Goal: Task Accomplishment & Management: Complete application form

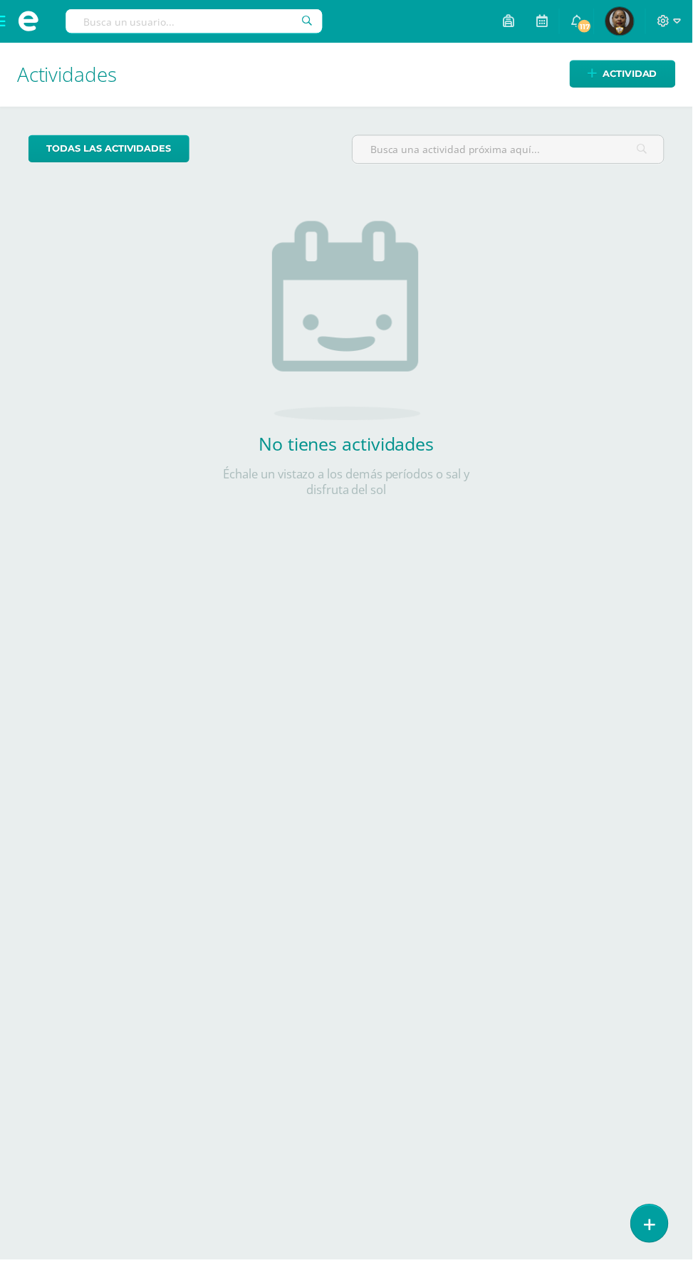
click at [34, 23] on span at bounding box center [28, 21] width 21 height 21
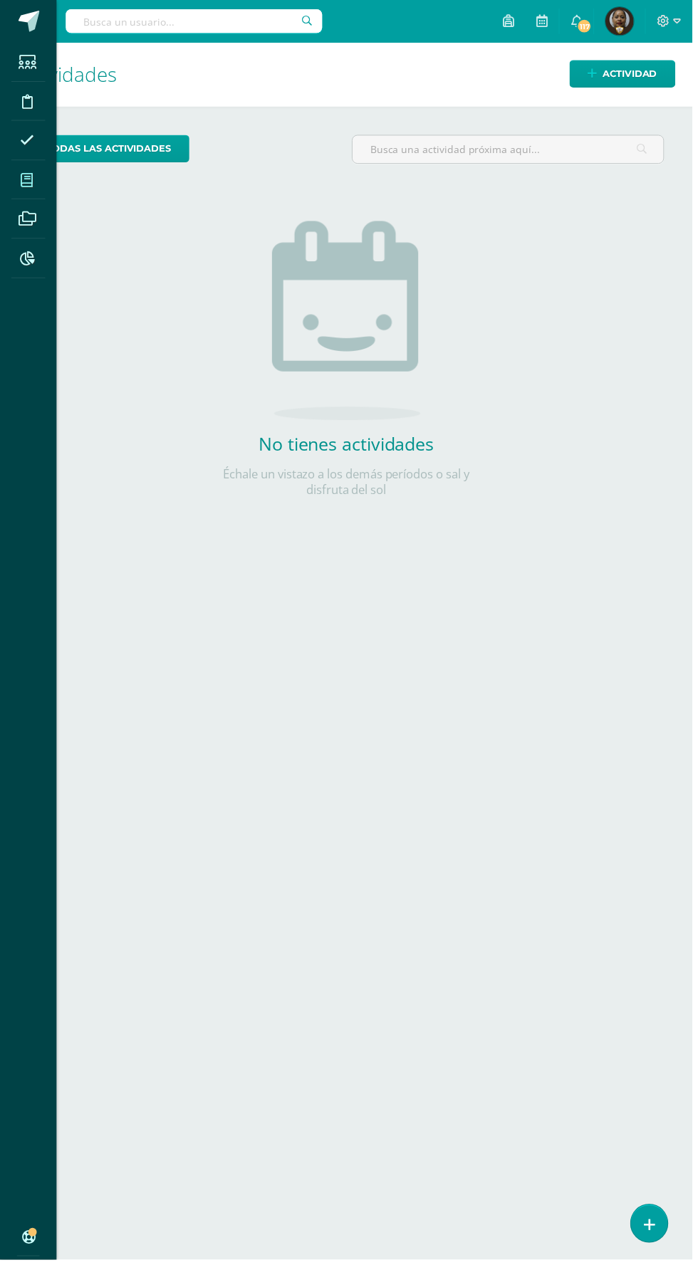
click at [37, 174] on span at bounding box center [27, 181] width 32 height 32
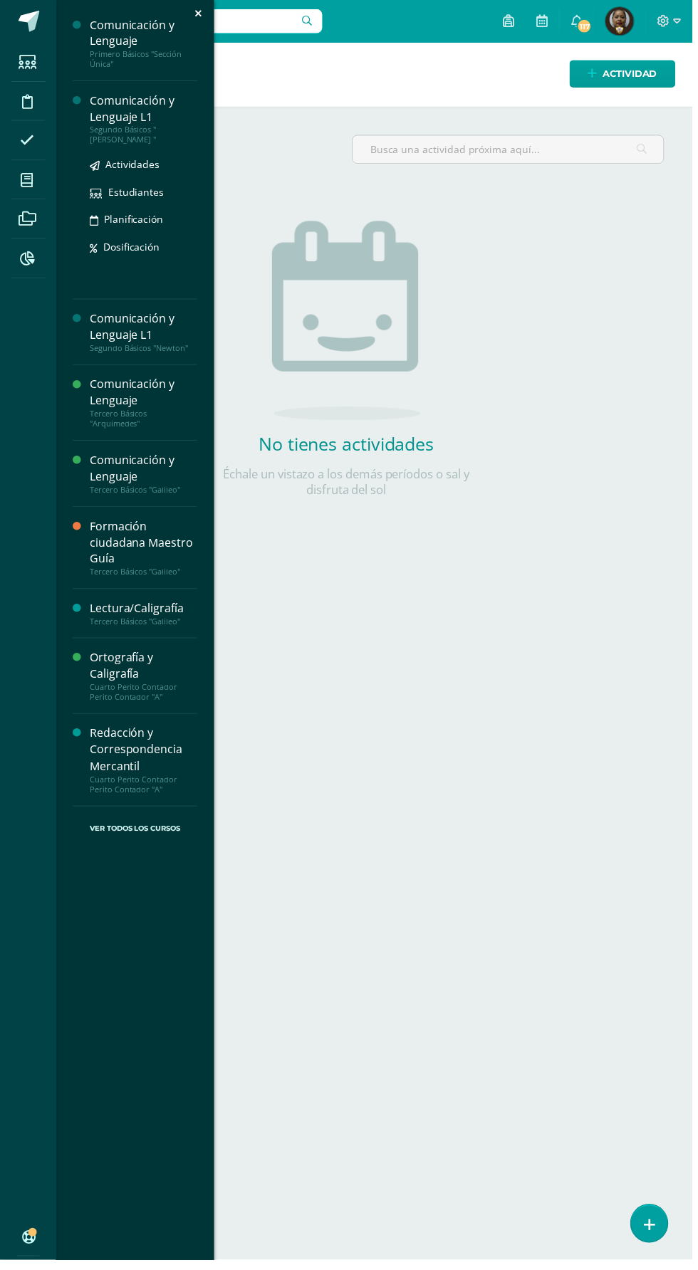
click at [152, 111] on div "Comunicación y Lenguaje L1" at bounding box center [144, 109] width 108 height 33
click at [159, 168] on link "Actividades" at bounding box center [144, 165] width 108 height 16
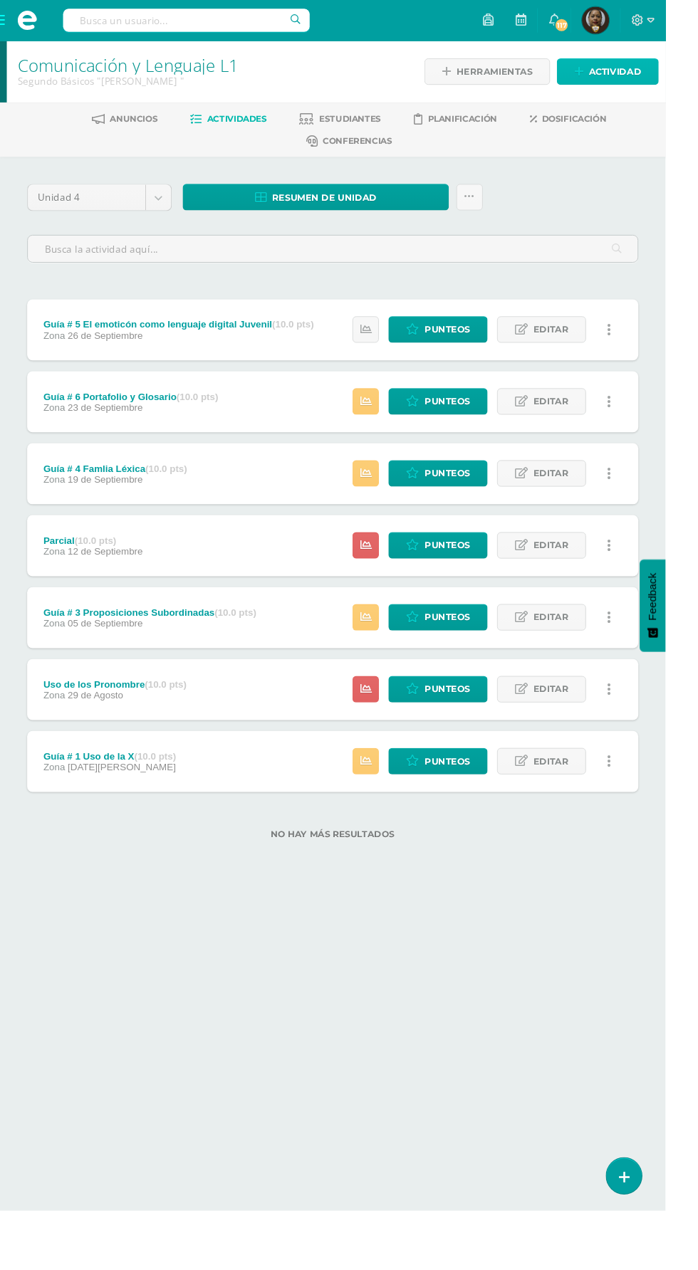
click at [669, 84] on span "Actividad" at bounding box center [644, 75] width 55 height 26
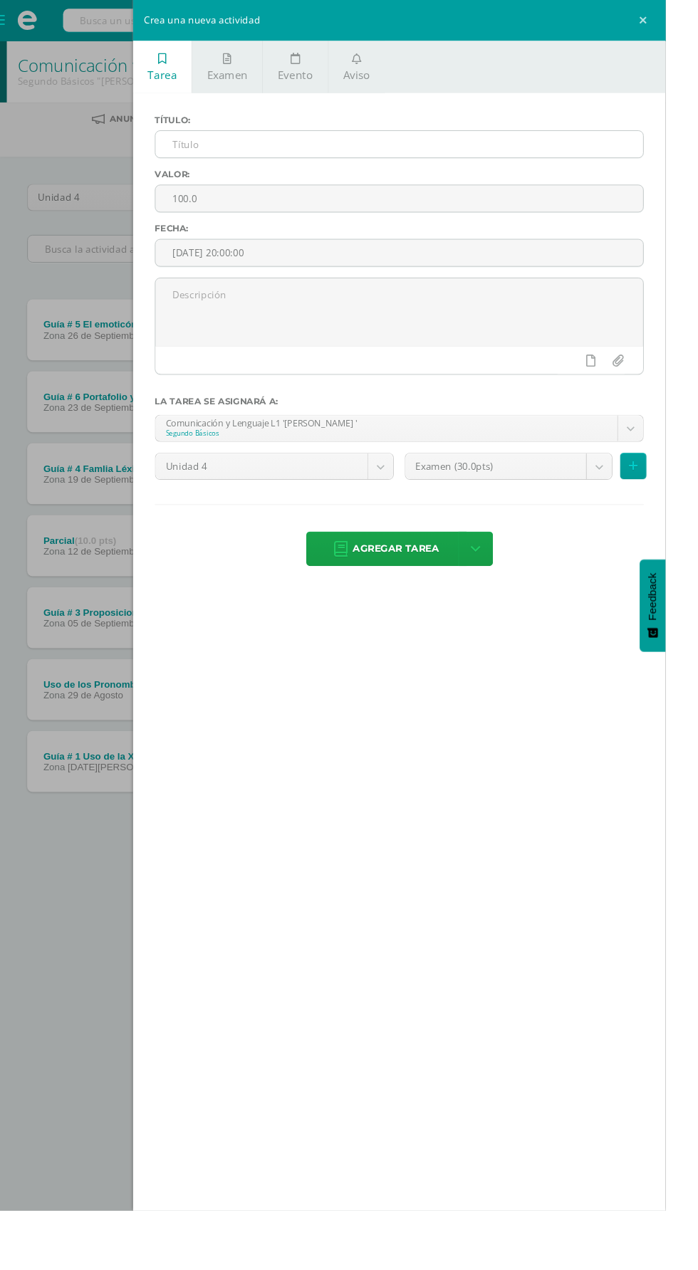
click at [539, 153] on input "text" at bounding box center [418, 151] width 511 height 28
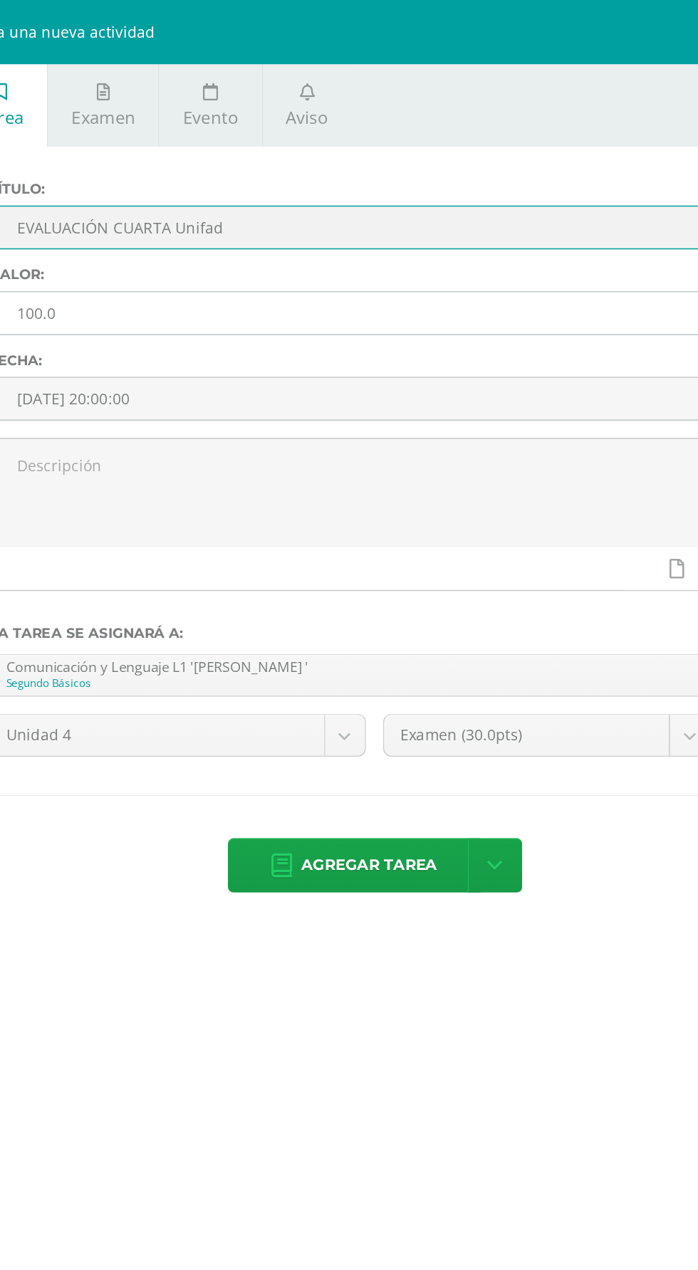
type input "EVALUACIÓN CUARTA Unifad"
click at [247, 214] on input "100.0" at bounding box center [418, 208] width 511 height 28
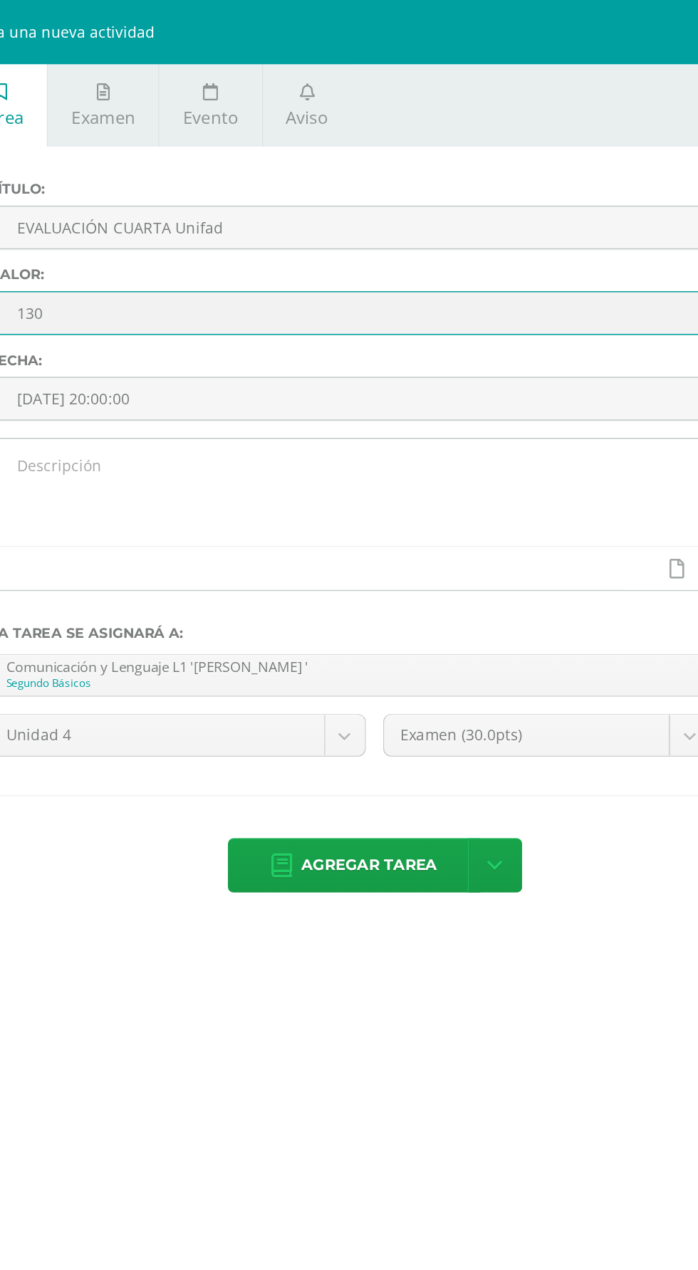
type input "130"
click at [266, 335] on textarea at bounding box center [418, 327] width 511 height 71
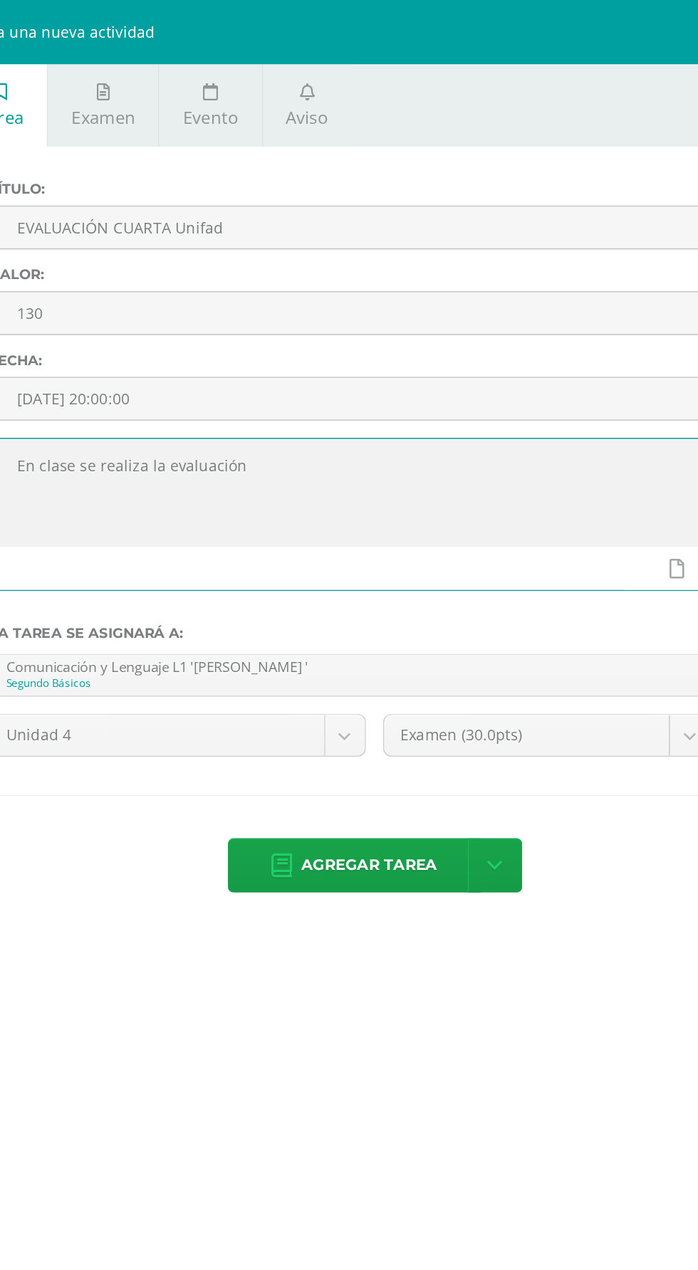
click at [474, 293] on textarea "En clase se realiza la evaluación" at bounding box center [418, 327] width 511 height 71
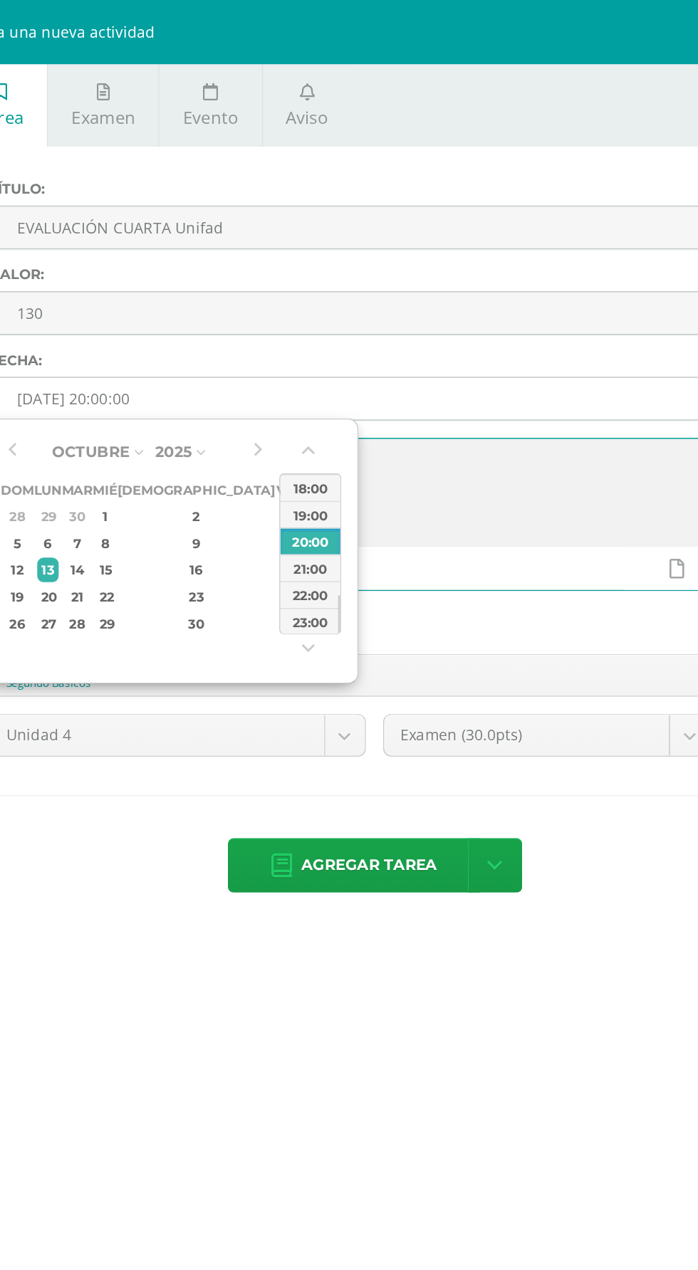
type textarea "En clase se realiza la evaluación"
click at [524, 270] on input "[DATE] 20:00:00" at bounding box center [418, 265] width 511 height 28
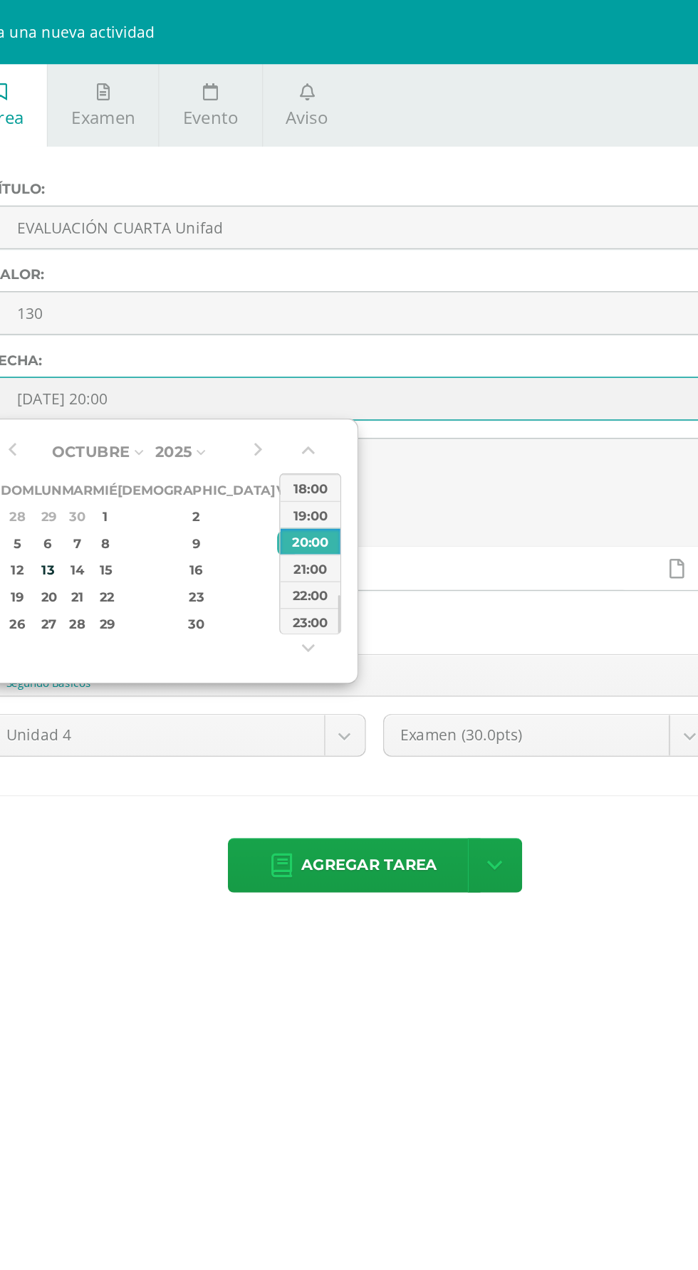
type input "2025-10-09 20:00"
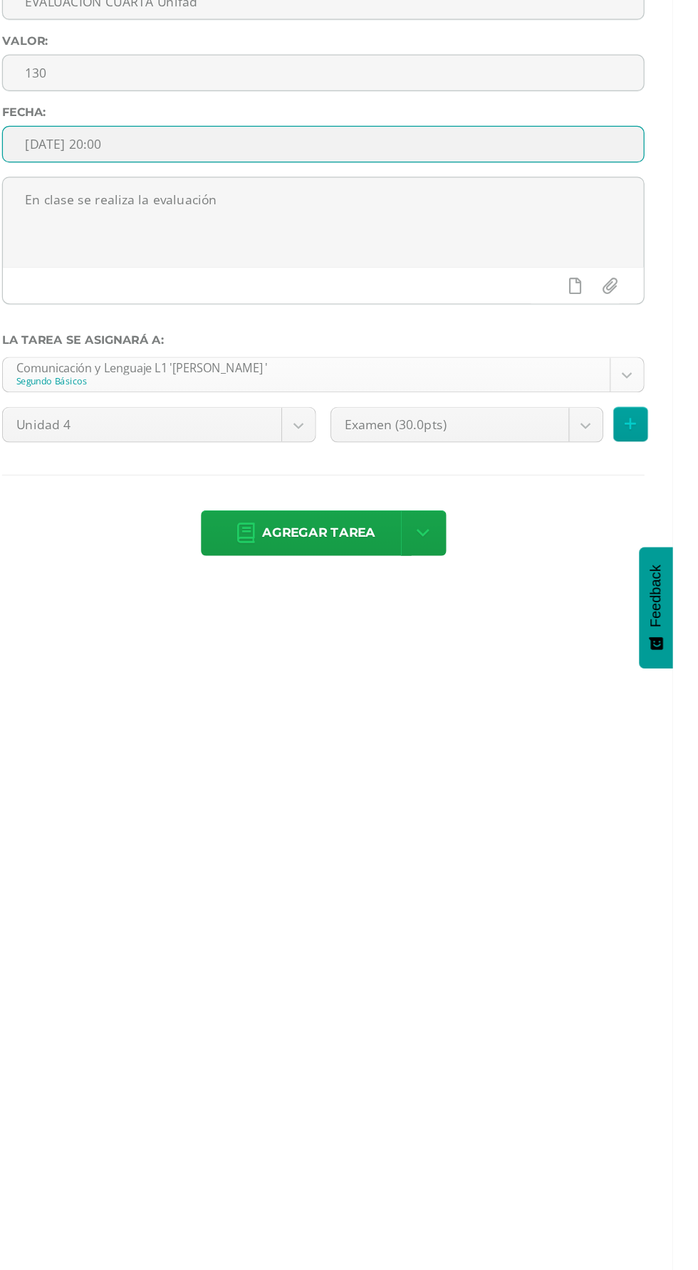
click at [686, 446] on body "Estudiantes Disciplina Asistencia Mis cursos Archivos Reportes Soporte Ayuda Re…" at bounding box center [349, 462] width 698 height 925
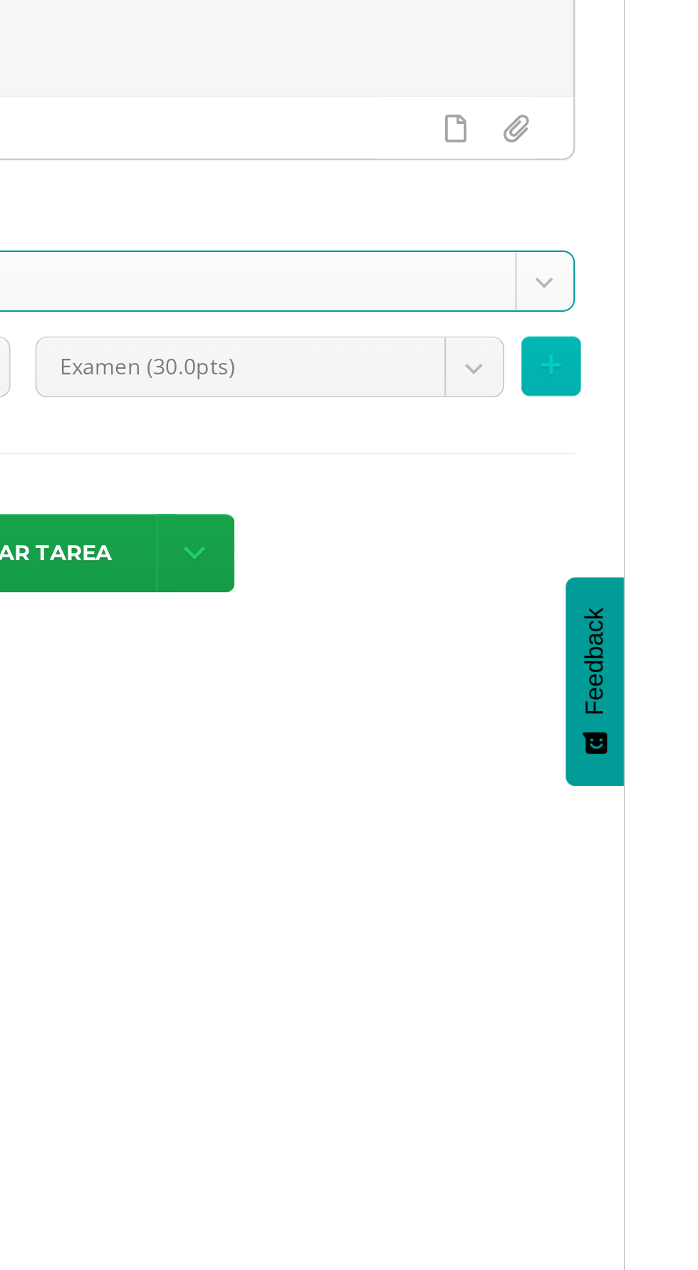
click at [668, 490] on icon at bounding box center [663, 489] width 9 height 12
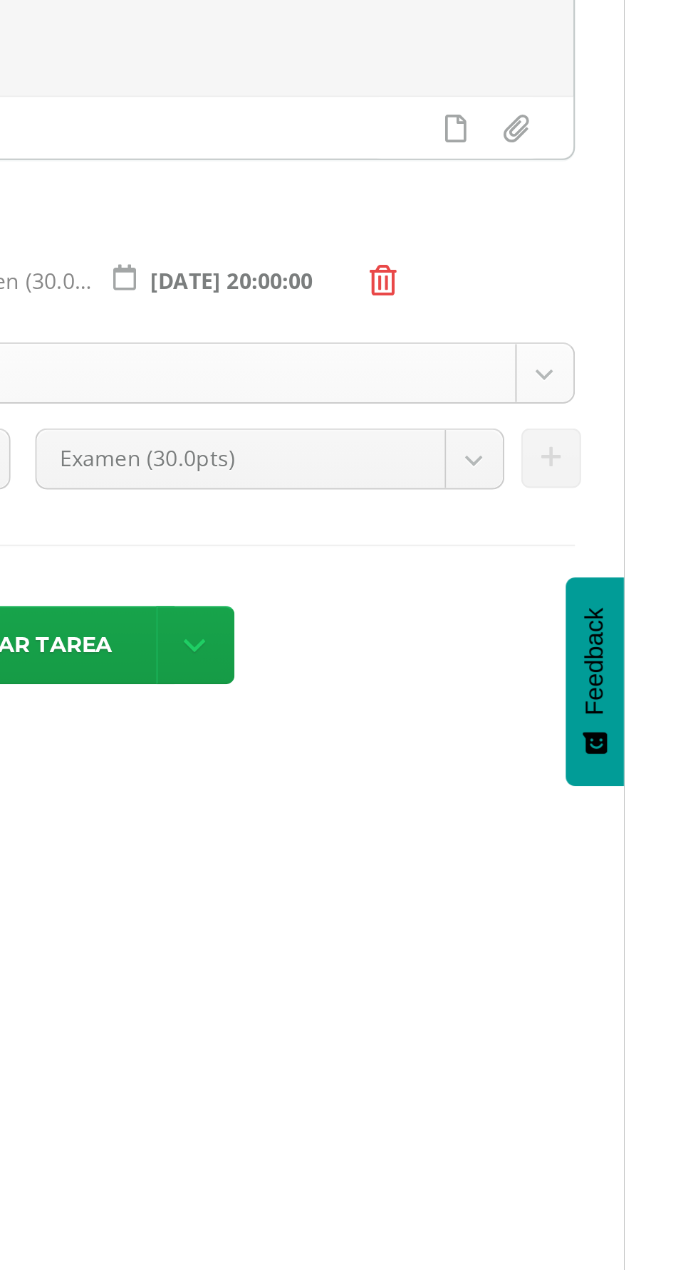
click at [690, 493] on body "Estudiantes Disciplina Asistencia Mis cursos Archivos Reportes Soporte Ayuda Re…" at bounding box center [349, 462] width 698 height 925
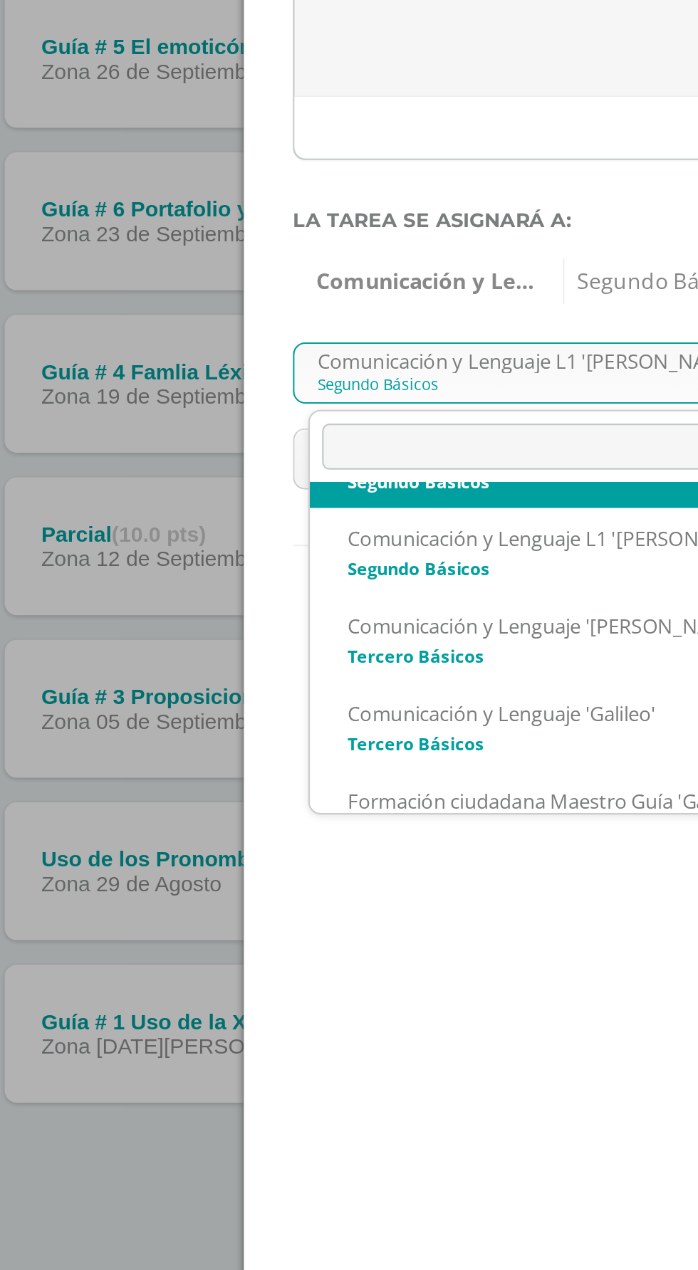
scroll to position [77, 0]
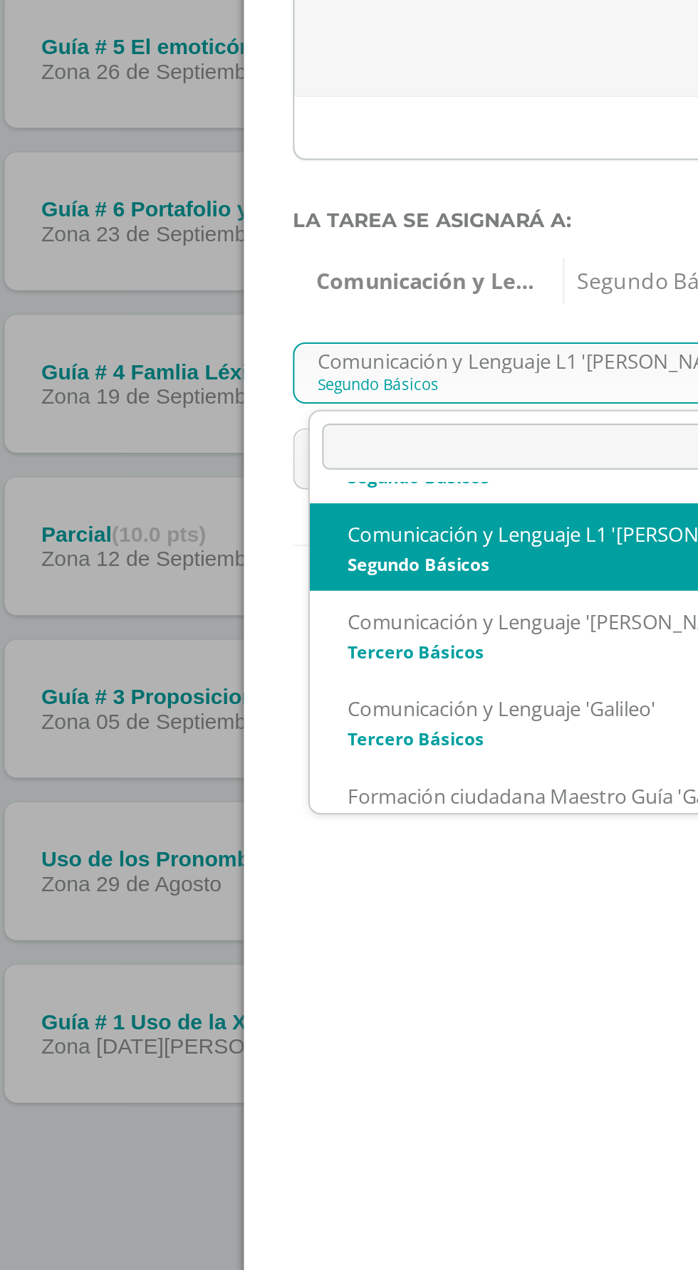
select select "113395"
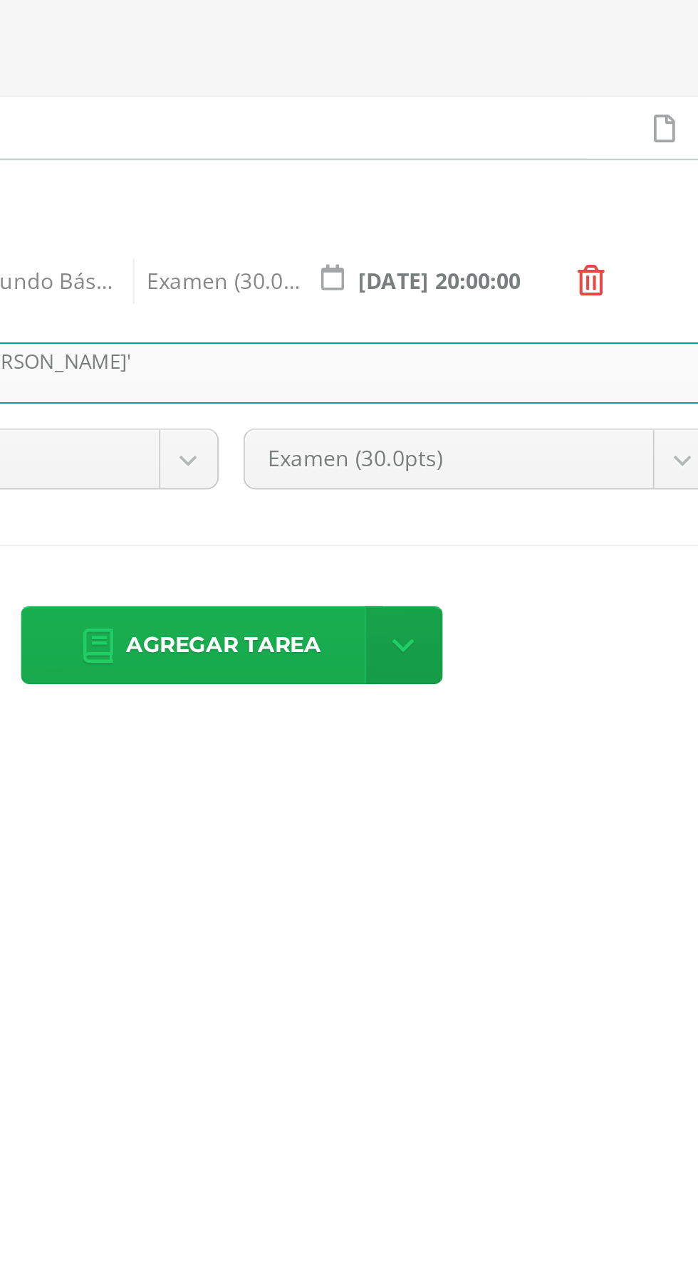
click at [461, 611] on span "Agregar tarea" at bounding box center [415, 618] width 90 height 35
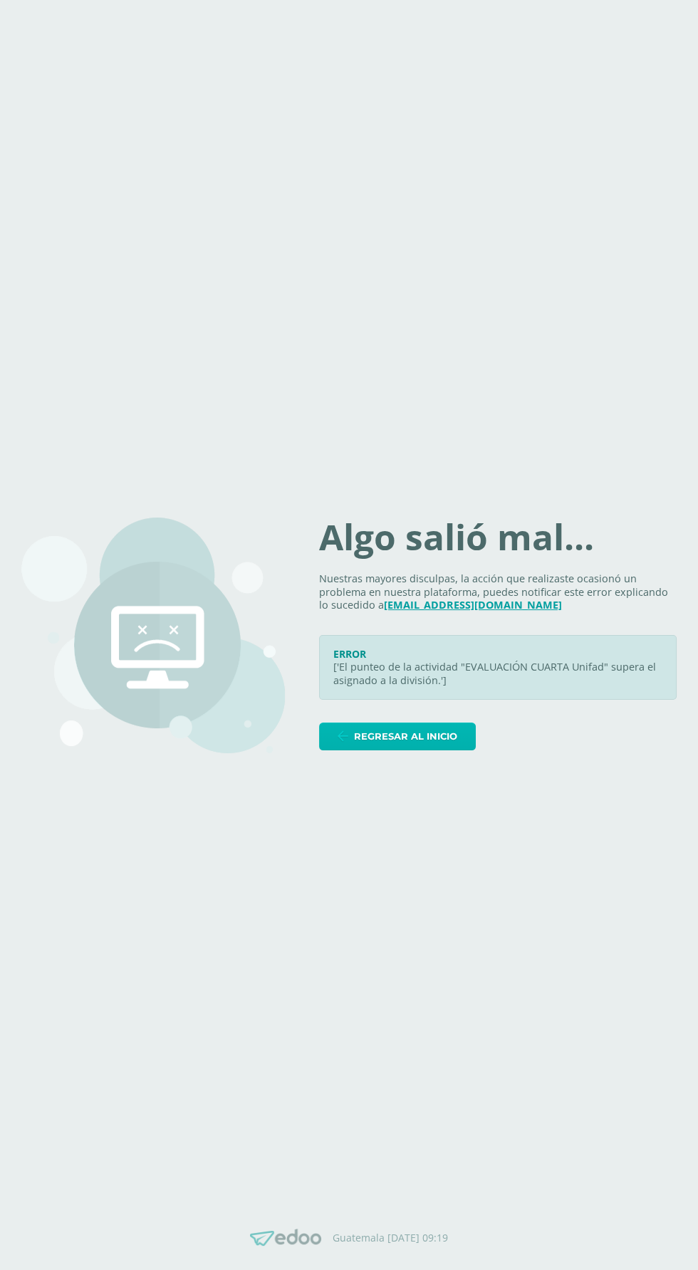
click at [362, 750] on span "Regresar al inicio" at bounding box center [405, 736] width 103 height 26
click at [412, 750] on span "Regresar al inicio" at bounding box center [405, 736] width 103 height 26
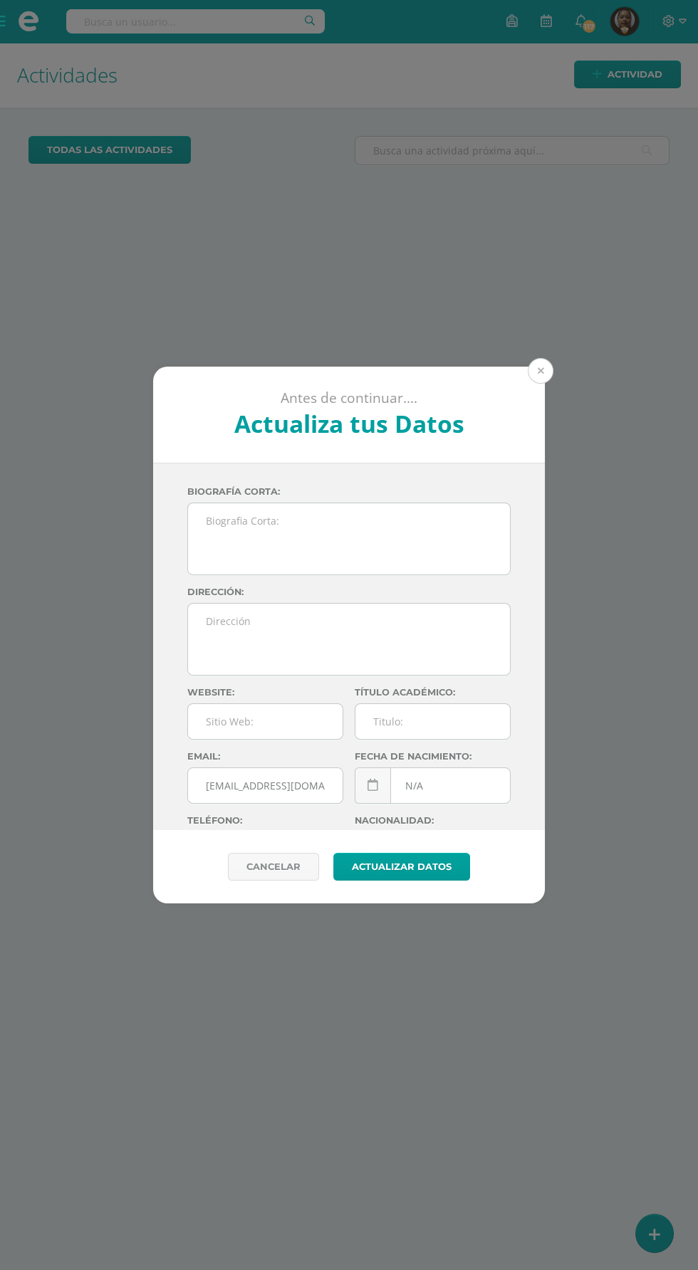
click at [547, 371] on button at bounding box center [540, 371] width 26 height 26
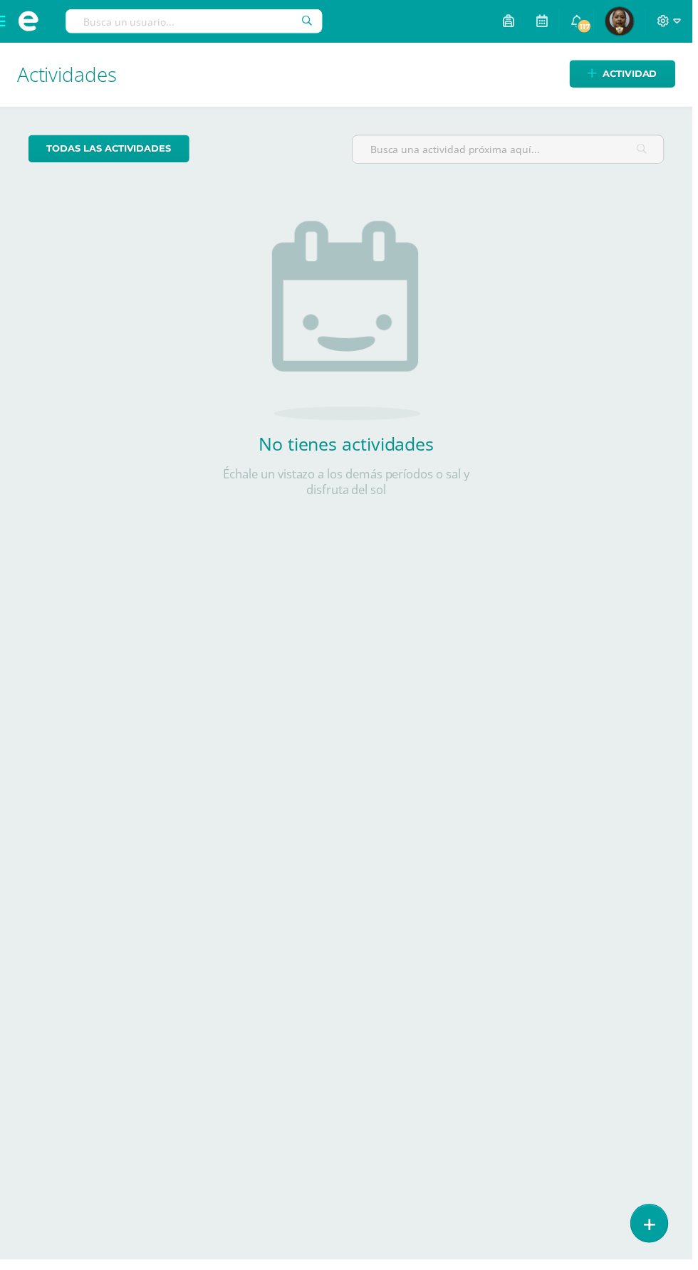
click at [25, 39] on span at bounding box center [28, 21] width 57 height 43
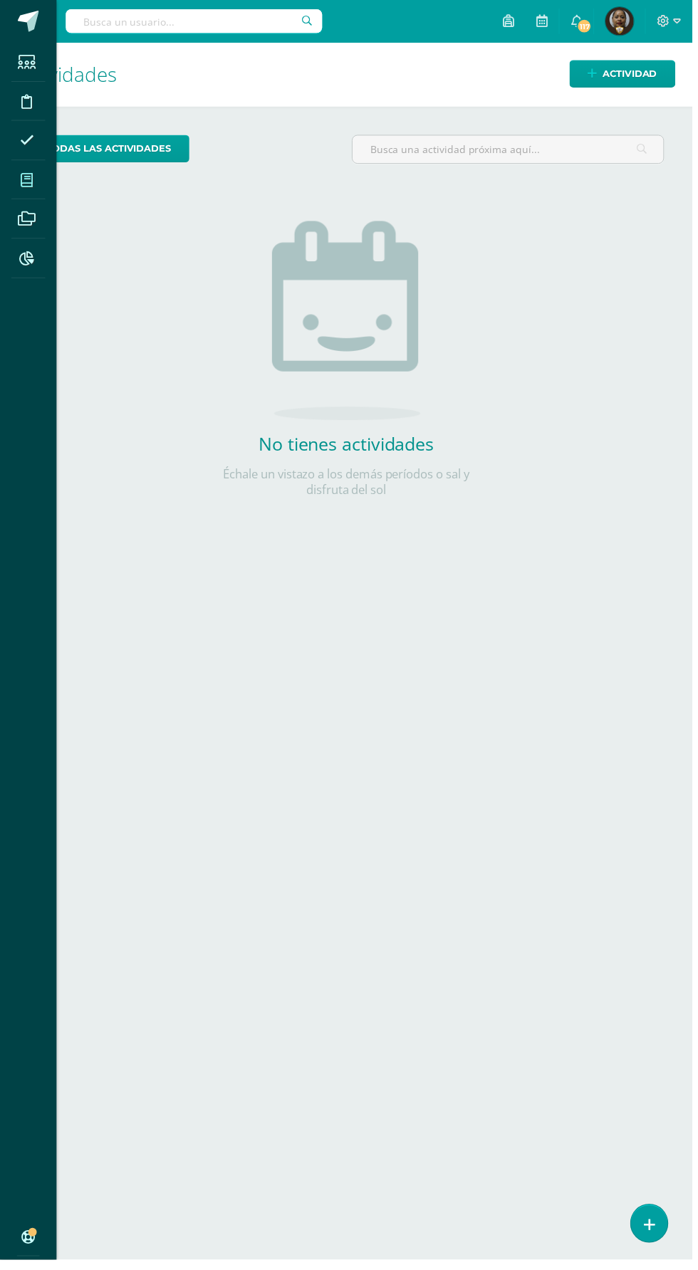
click at [28, 181] on icon at bounding box center [27, 181] width 13 height 14
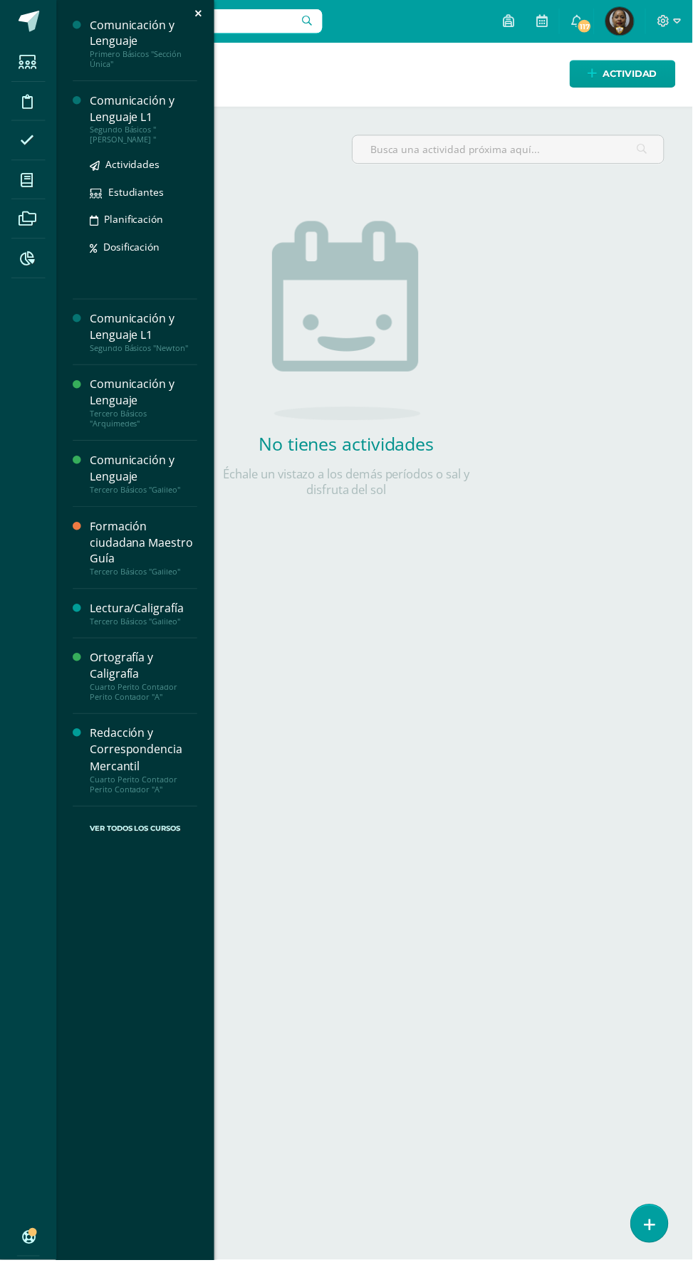
click at [164, 126] on div "Segundo Básicos "[PERSON_NAME] "" at bounding box center [144, 136] width 108 height 20
click at [137, 168] on span "Actividades" at bounding box center [133, 166] width 55 height 14
click at [142, 167] on span "Actividades" at bounding box center [133, 166] width 55 height 14
click at [136, 168] on span "Actividades" at bounding box center [133, 166] width 55 height 14
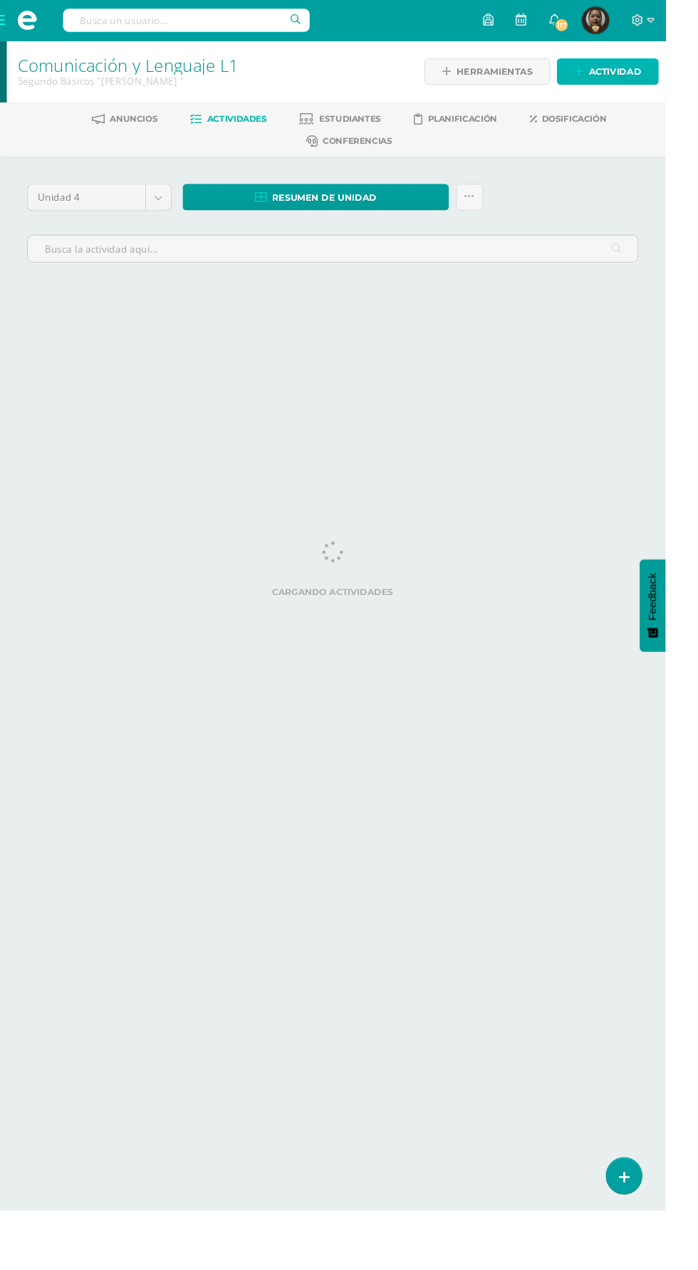
click at [626, 65] on span "Actividad" at bounding box center [644, 75] width 55 height 26
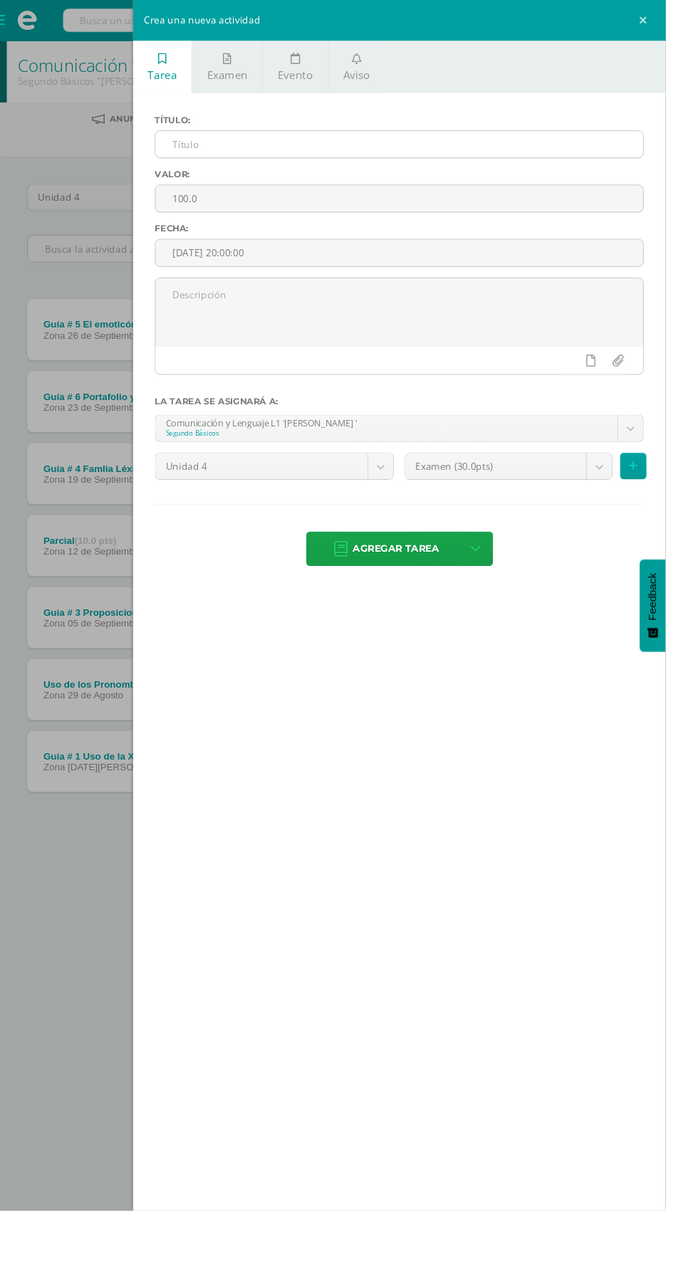
click at [529, 151] on input "text" at bounding box center [418, 151] width 511 height 28
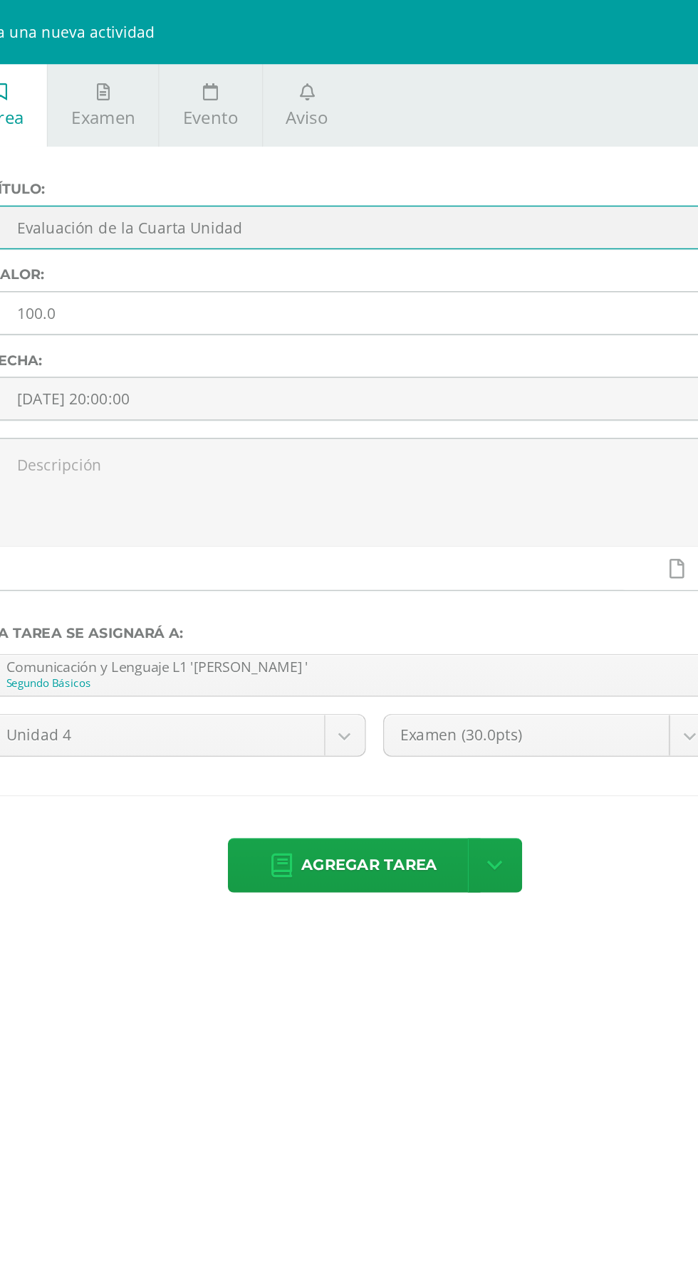
type input "Evaluación de la Cuarta Unidad"
click at [216, 209] on input "100.0" at bounding box center [418, 208] width 511 height 28
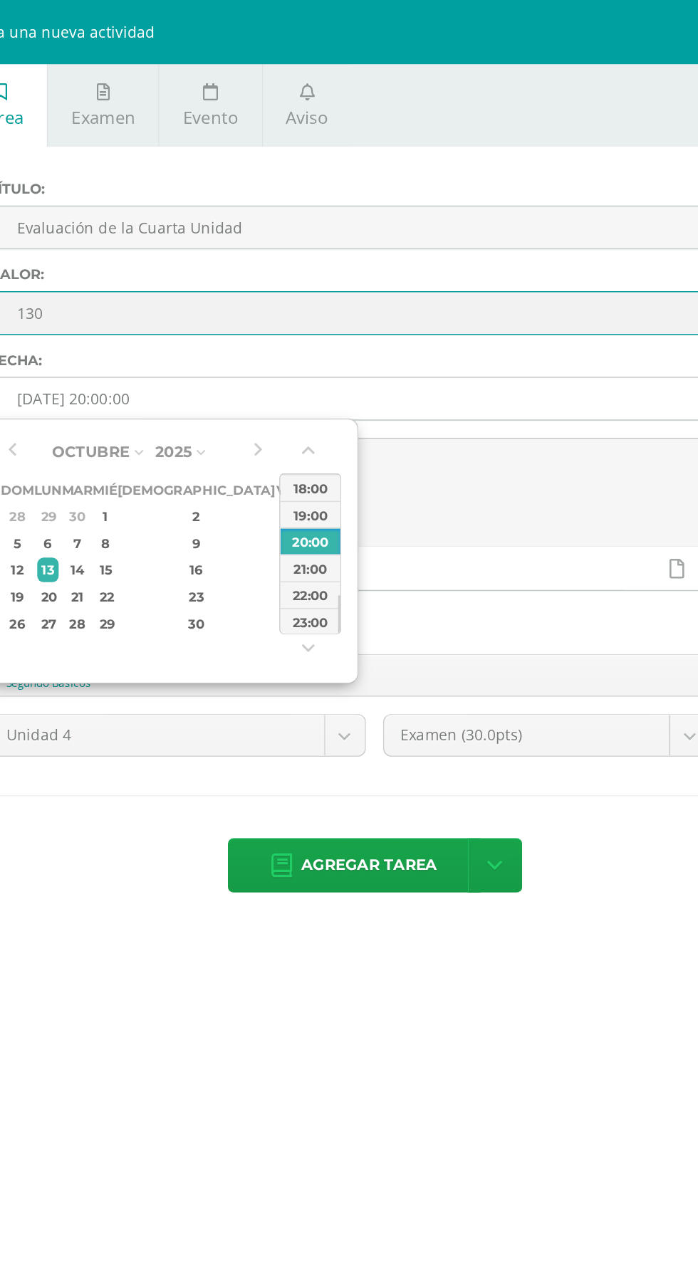
type input "130"
click at [219, 261] on input "[DATE] 20:00:00" at bounding box center [418, 265] width 511 height 28
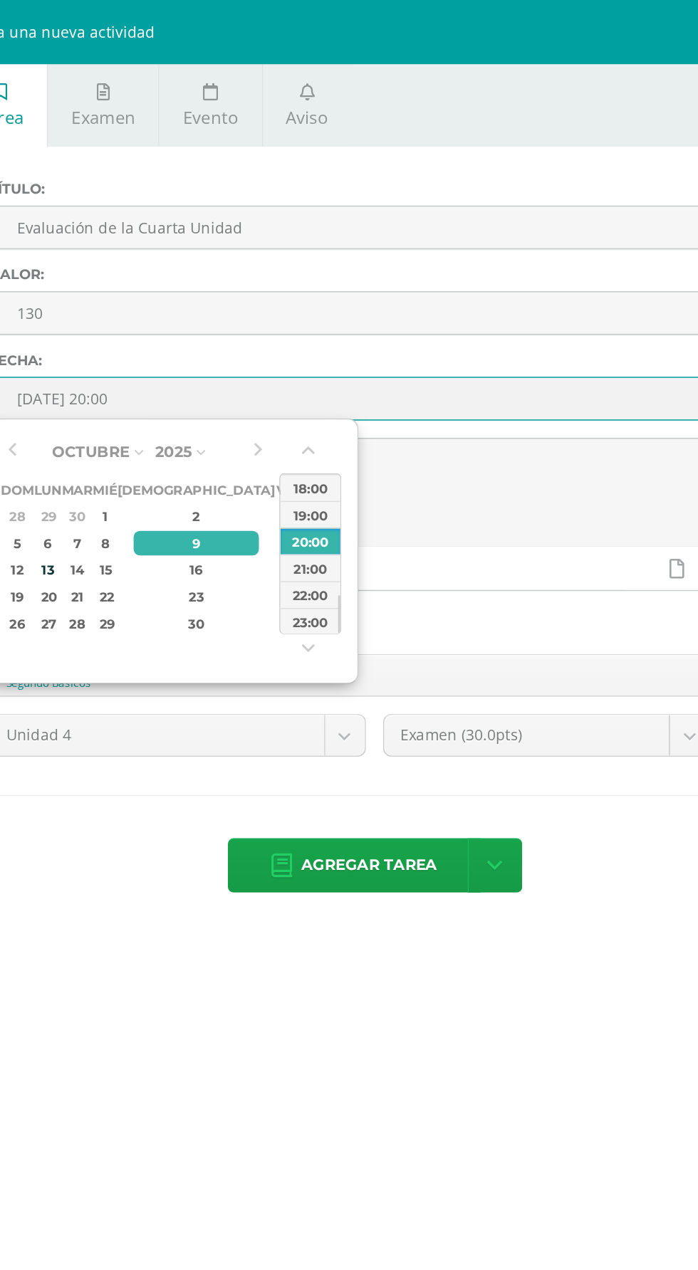
type input "2025-10-09 21:00"
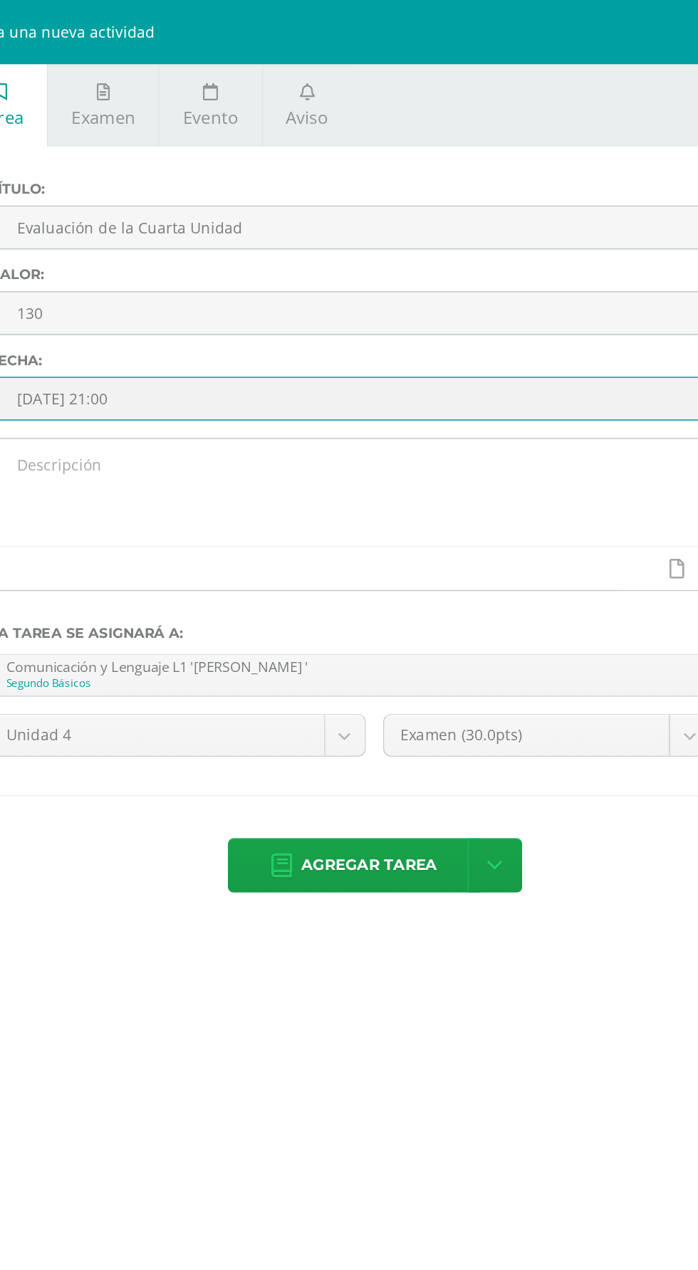
click at [316, 329] on textarea at bounding box center [418, 327] width 511 height 71
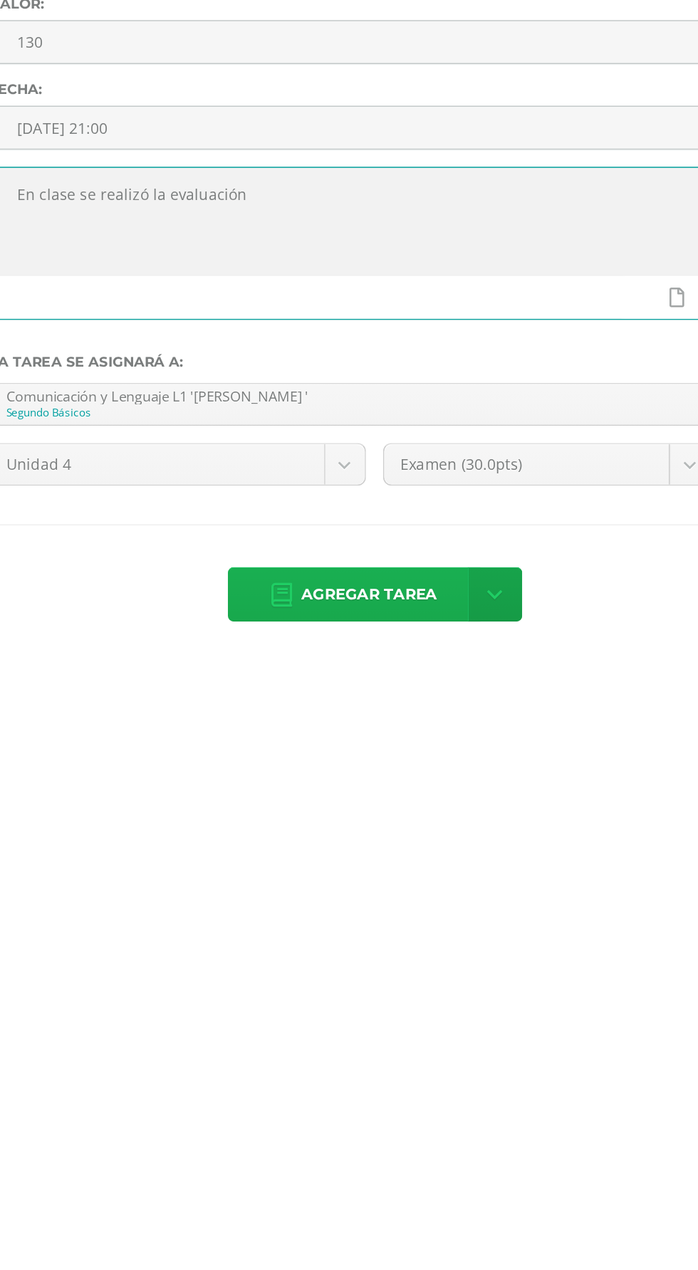
type textarea "En clase se realizó la evaluación"
click at [461, 583] on span "Agregar tarea" at bounding box center [415, 575] width 90 height 35
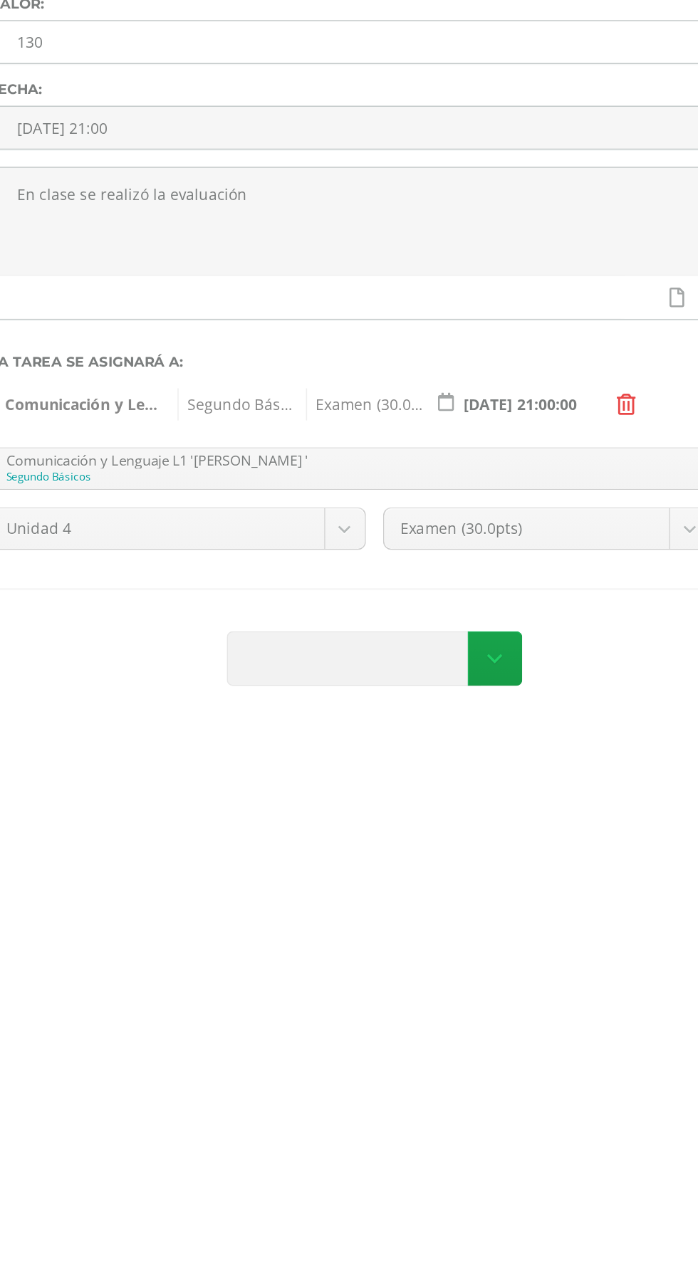
click at [490, 209] on input "130" at bounding box center [418, 208] width 511 height 28
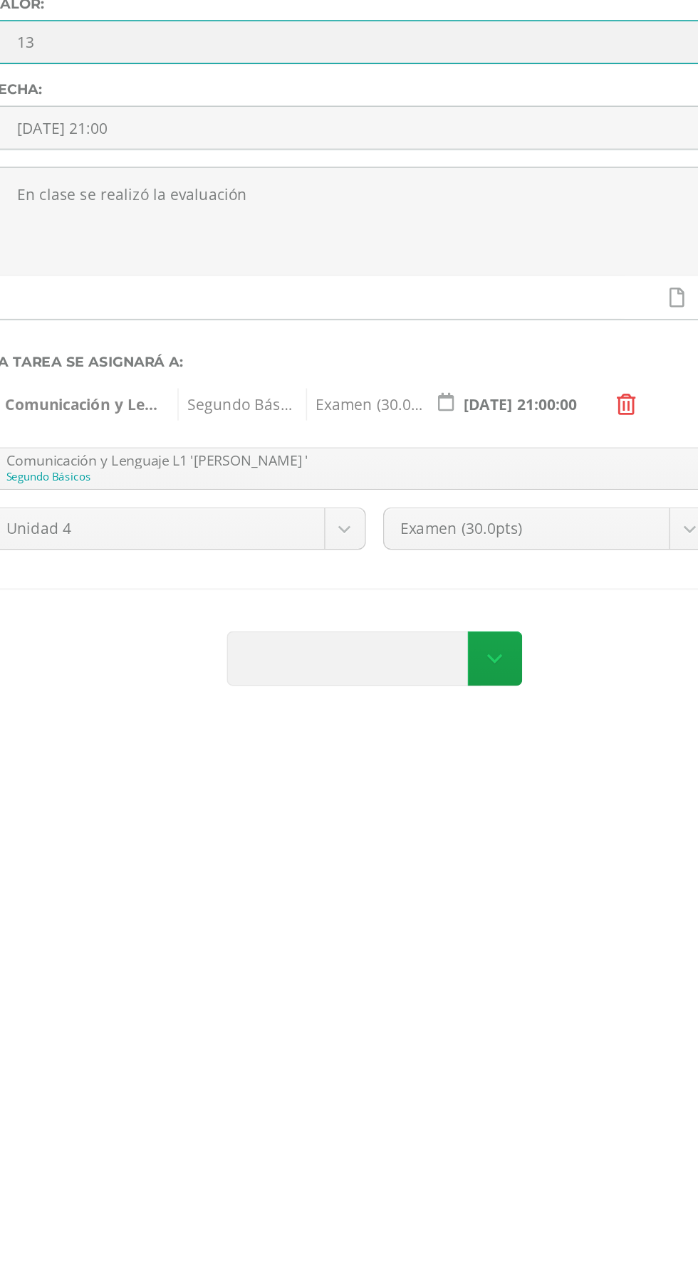
type input "1"
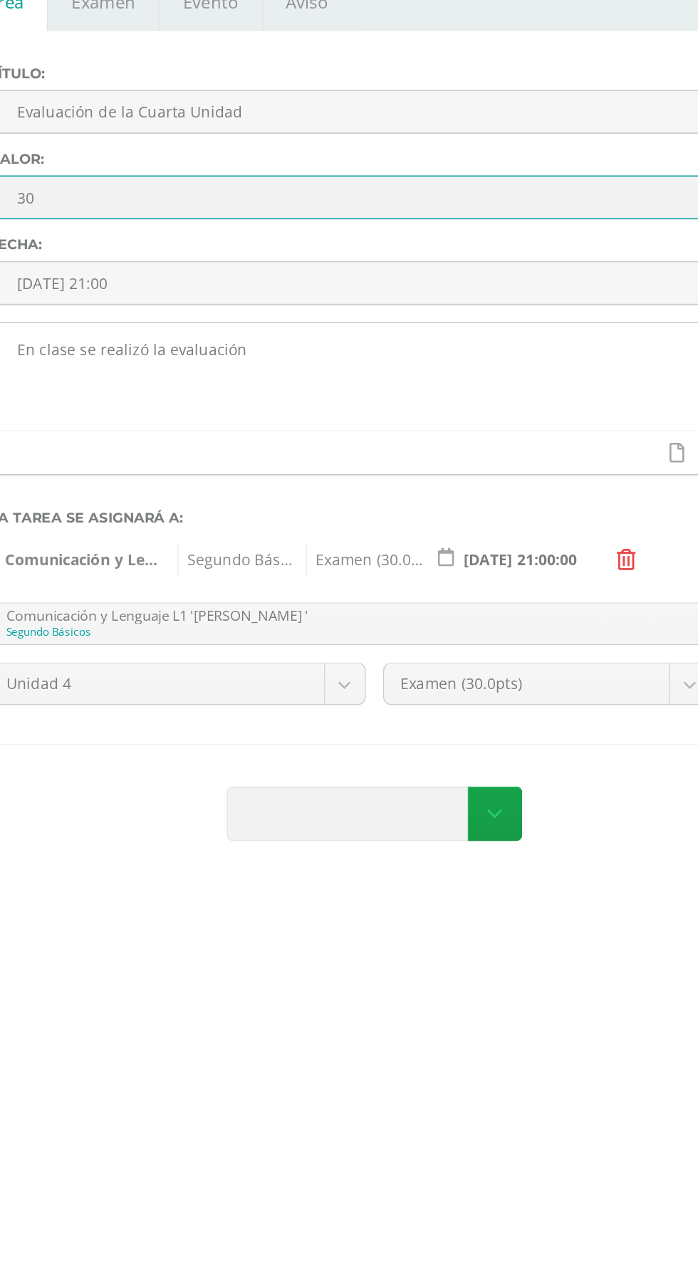
type input "30"
click at [518, 332] on textarea "En clase se realizó la evaluación" at bounding box center [418, 327] width 511 height 71
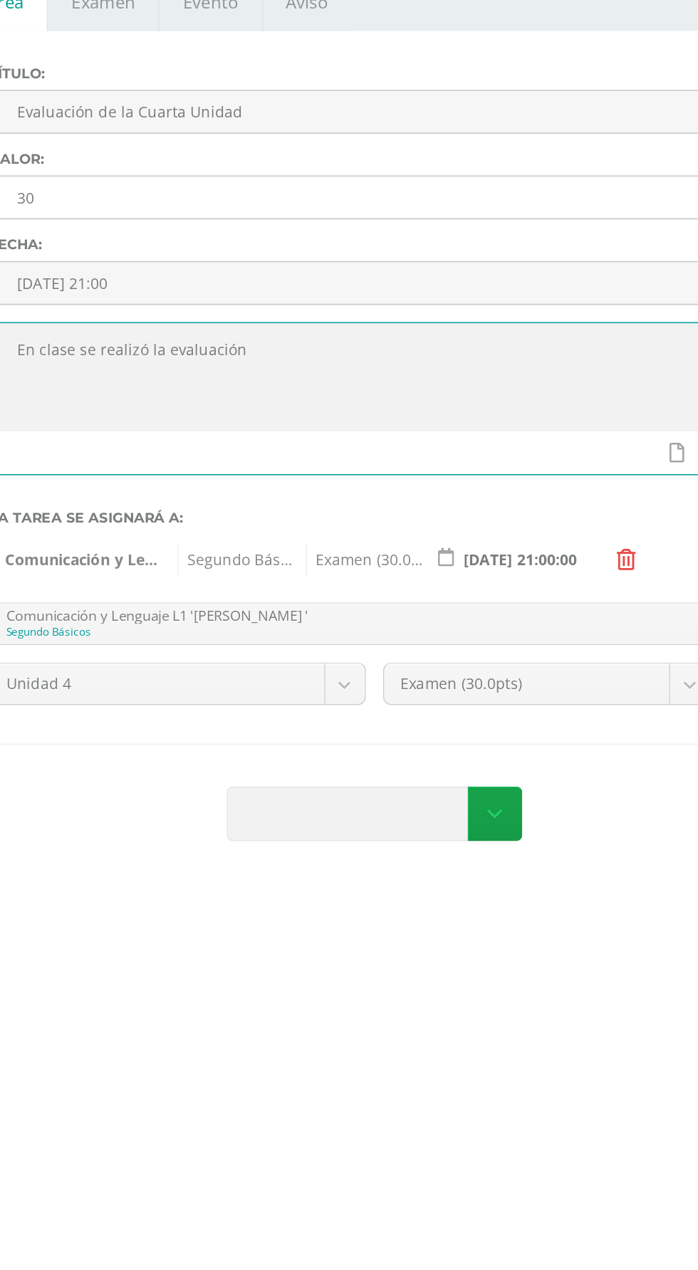
click at [540, 206] on input "30" at bounding box center [418, 208] width 511 height 28
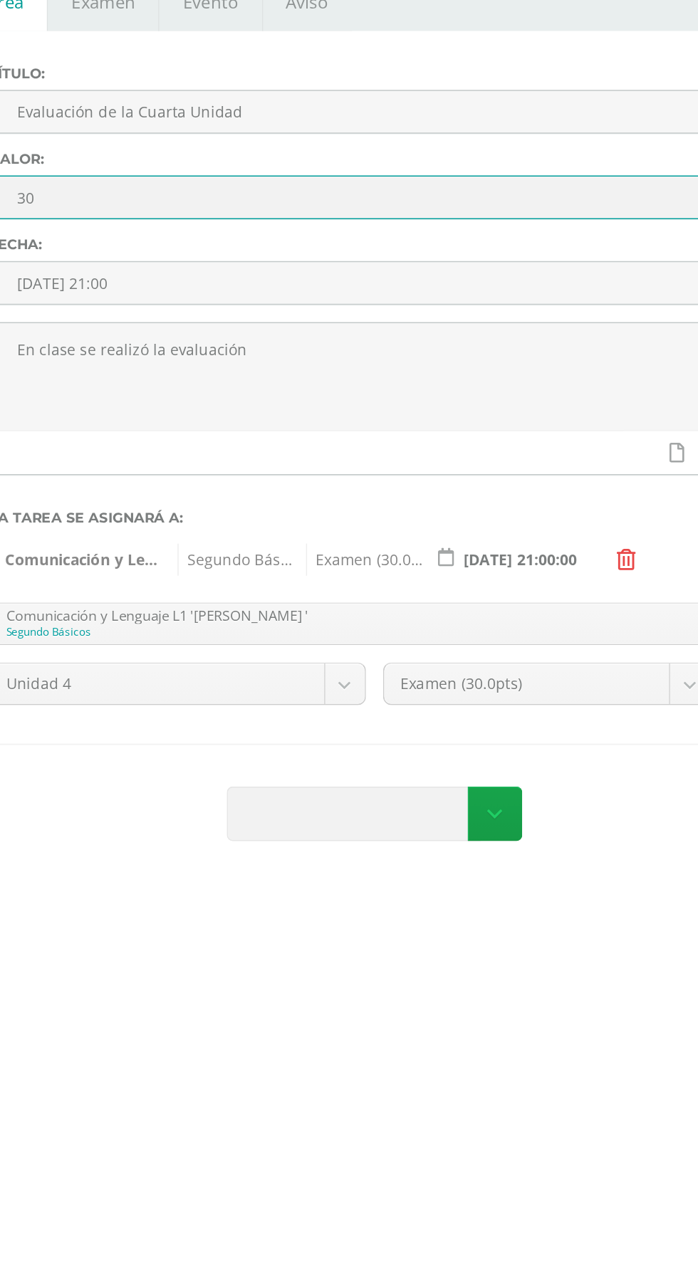
click at [550, 214] on input "30" at bounding box center [418, 208] width 511 height 28
click at [458, 614] on span at bounding box center [404, 618] width 167 height 35
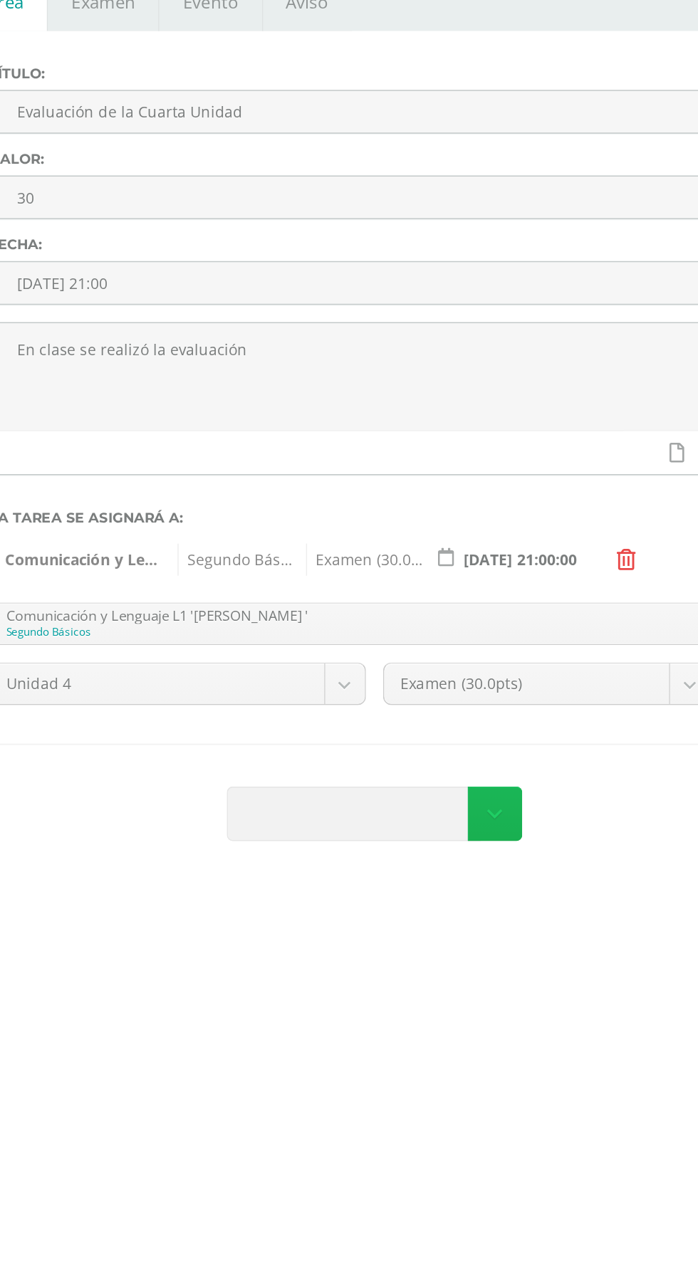
click at [517, 630] on link at bounding box center [498, 618] width 36 height 36
